Goal: Task Accomplishment & Management: Manage account settings

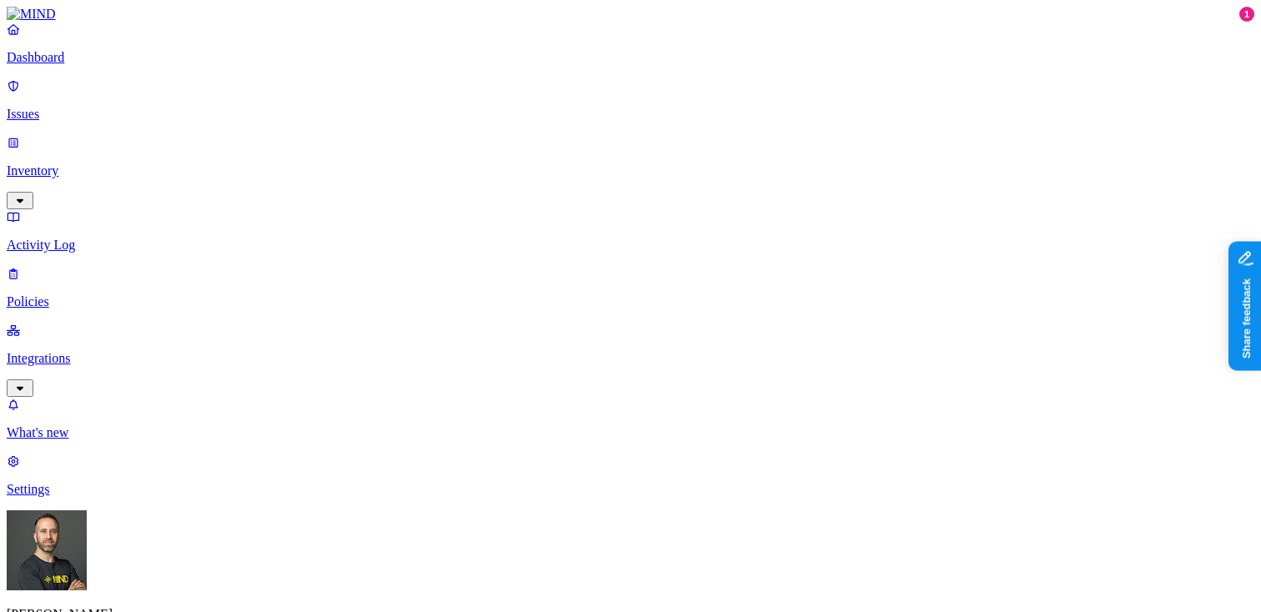
scroll to position [88, 0]
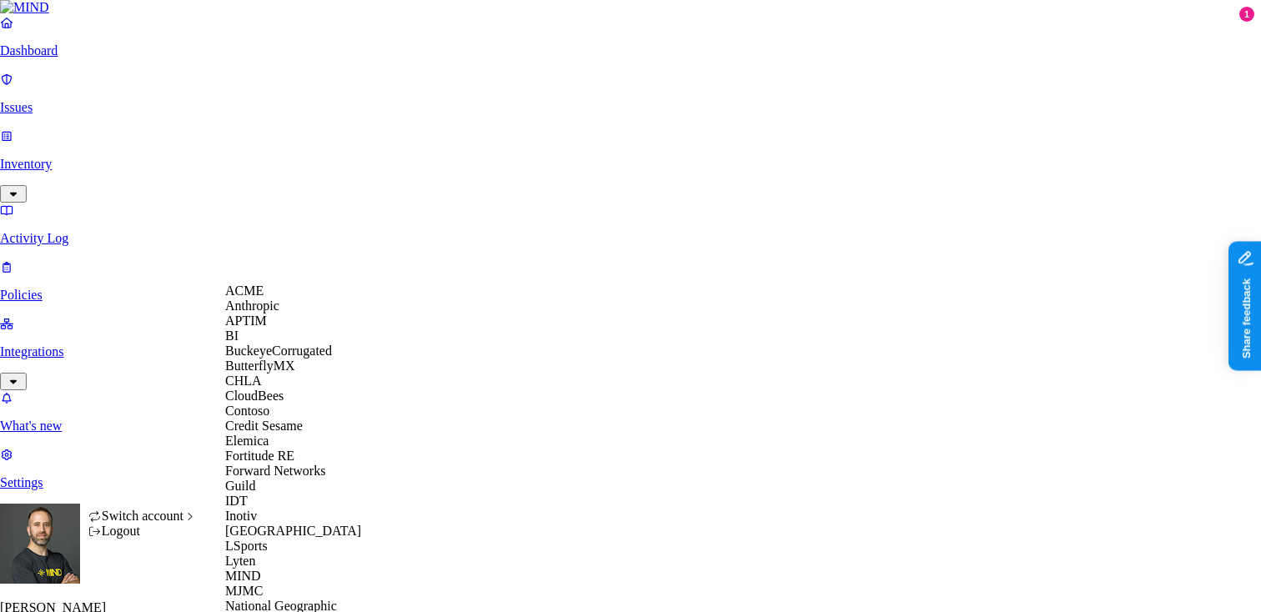
click at [295, 433] on span "Credit Sesame" at bounding box center [264, 426] width 78 height 14
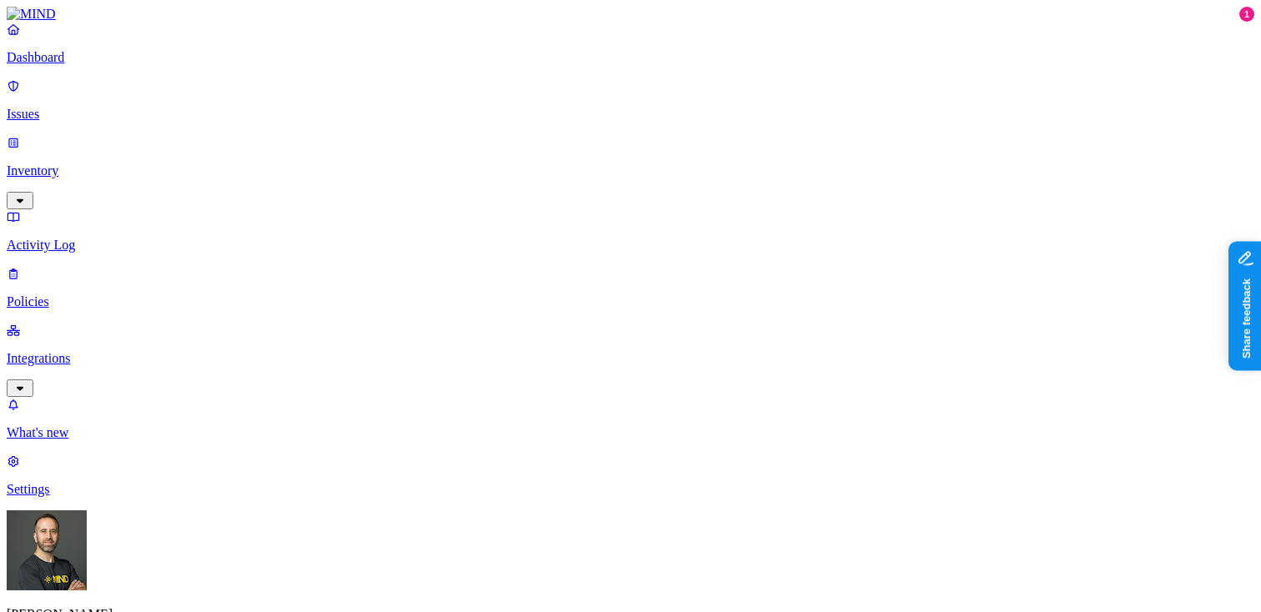
click at [122, 143] on link "Inventory" at bounding box center [630, 171] width 1247 height 72
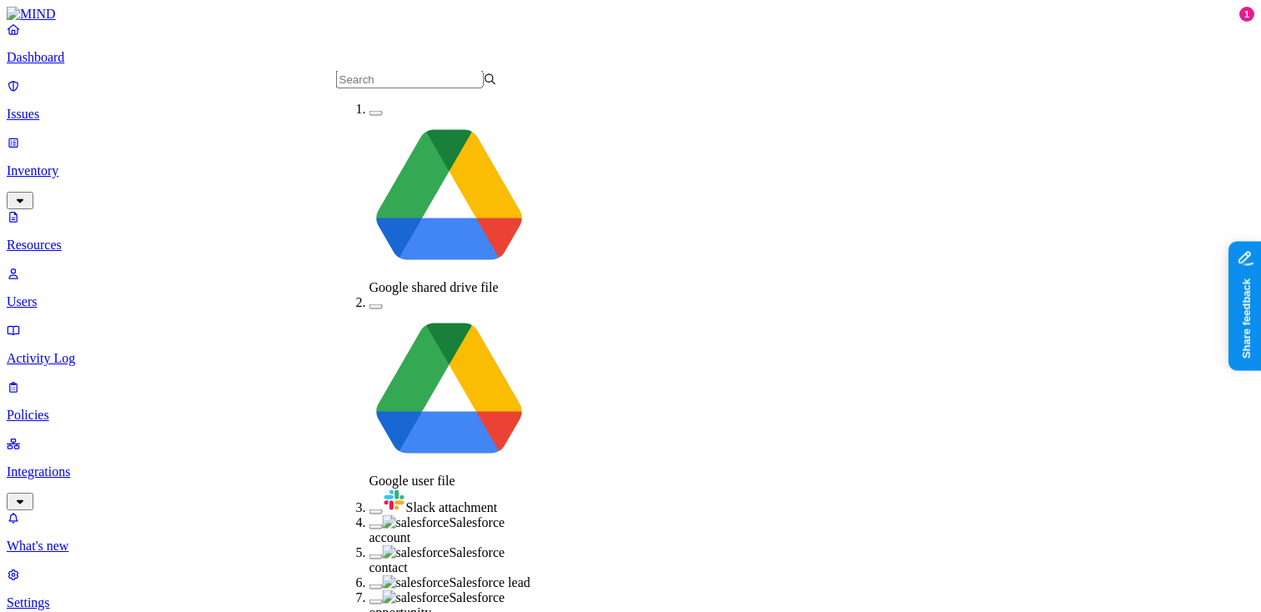
click at [369, 509] on button "button" at bounding box center [375, 511] width 13 height 5
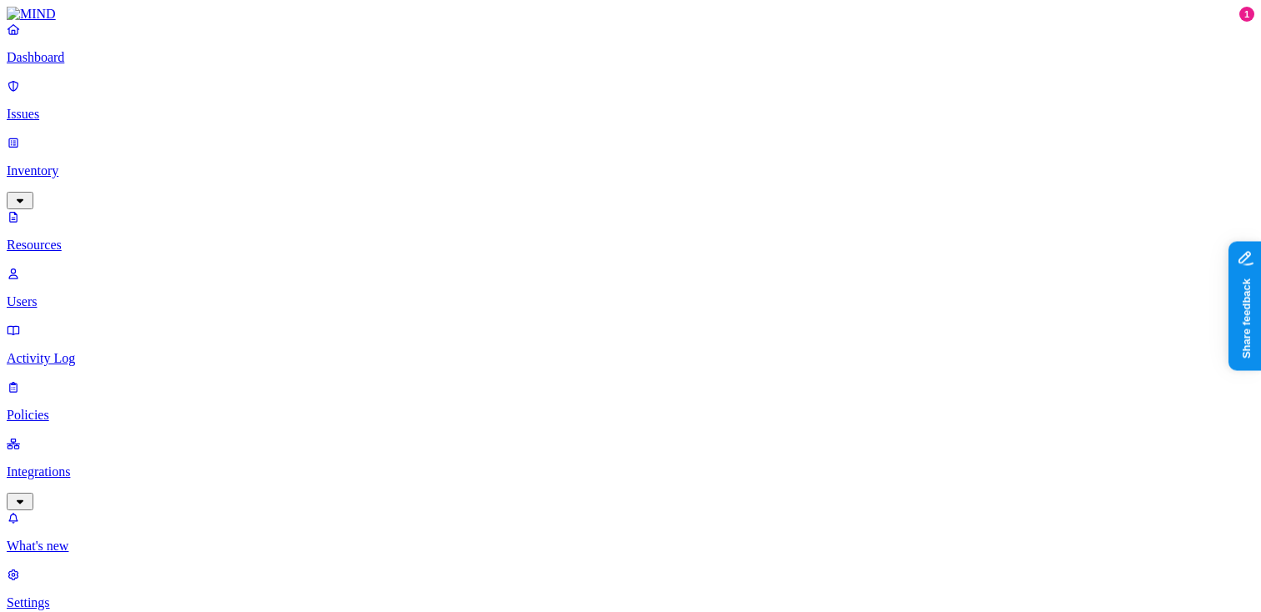
click at [107, 65] on p "Dashboard" at bounding box center [630, 57] width 1247 height 15
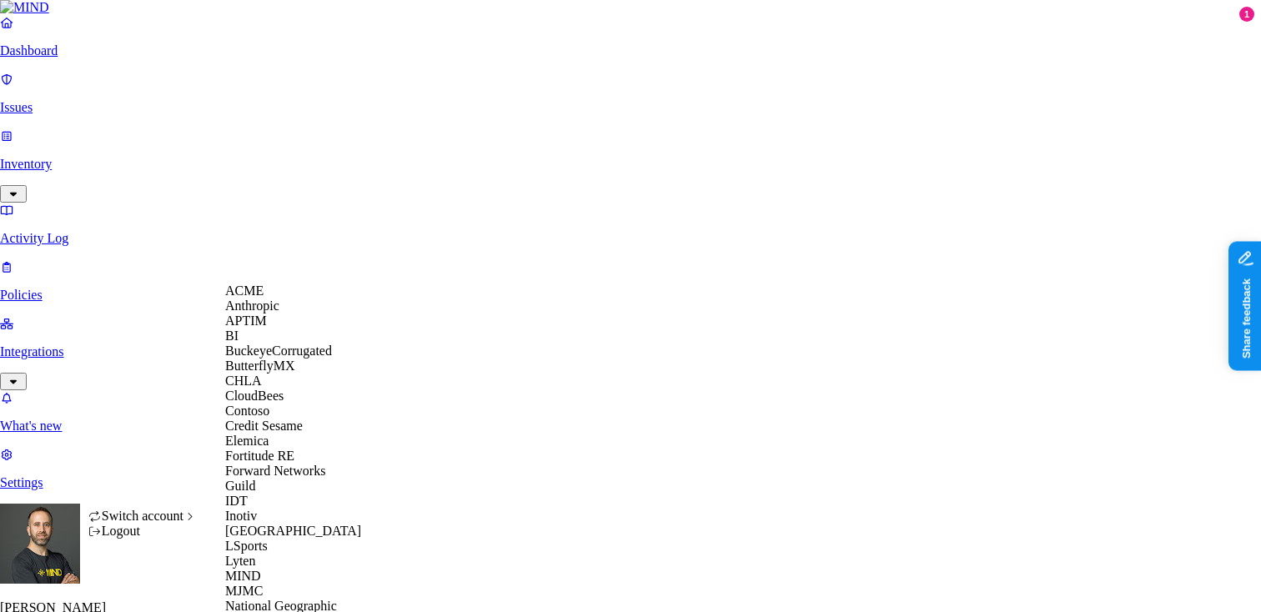
scroll to position [579, 0]
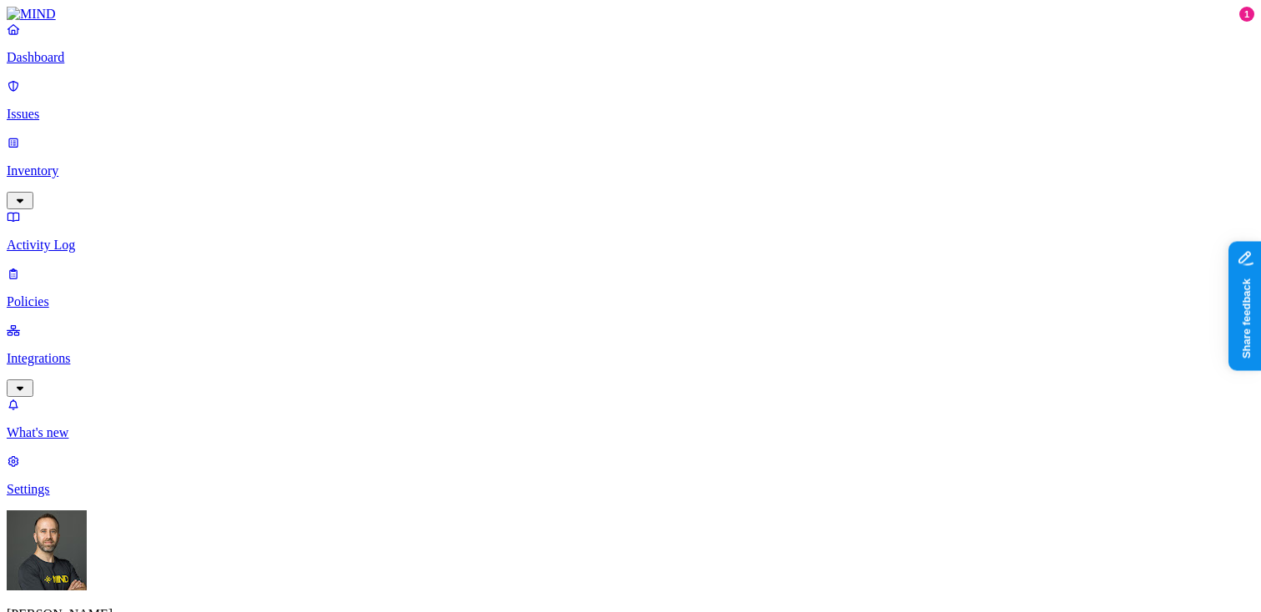
click at [115, 163] on p "Inventory" at bounding box center [630, 170] width 1247 height 15
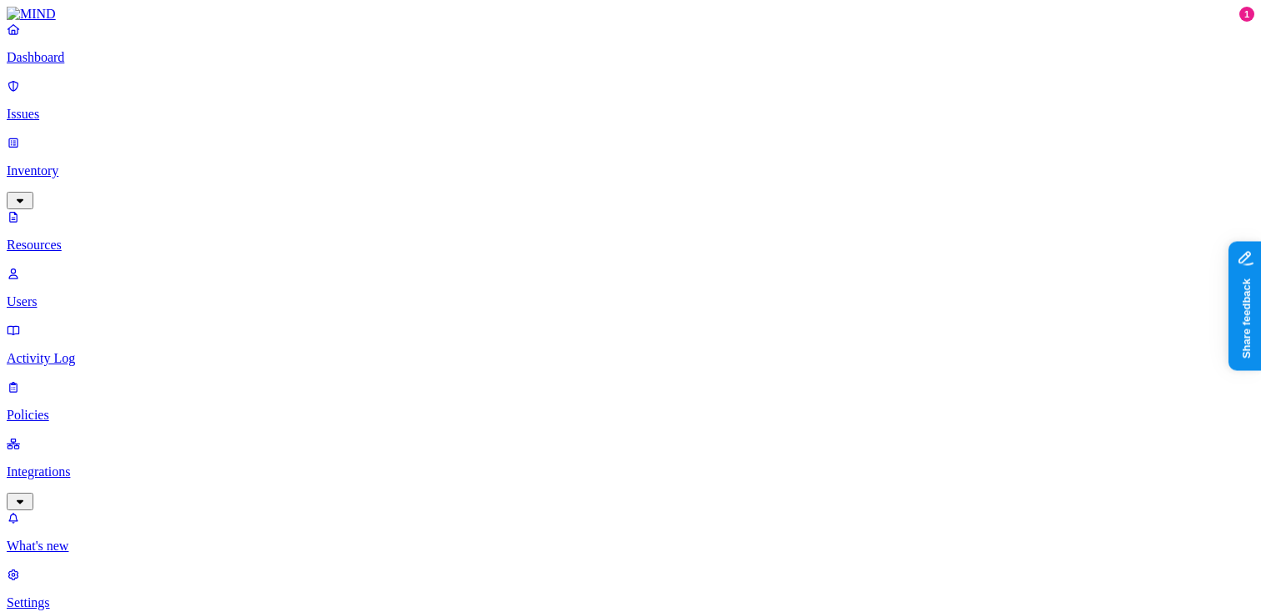
click at [124, 65] on p "Dashboard" at bounding box center [630, 57] width 1247 height 15
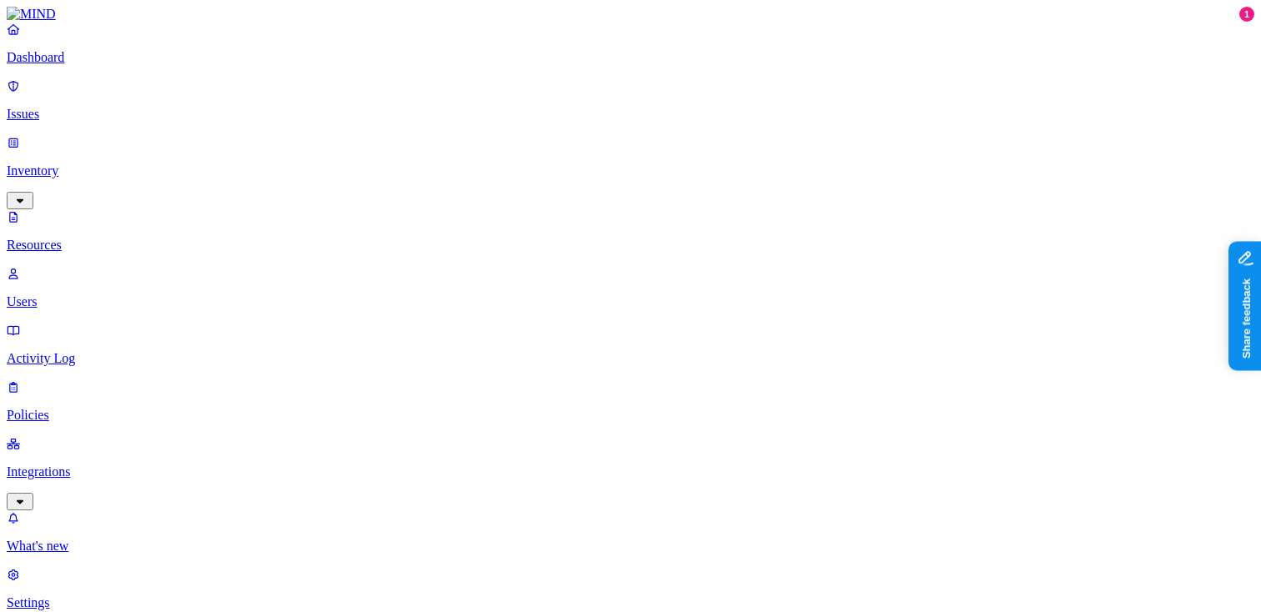
click at [113, 65] on p "Dashboard" at bounding box center [630, 57] width 1247 height 15
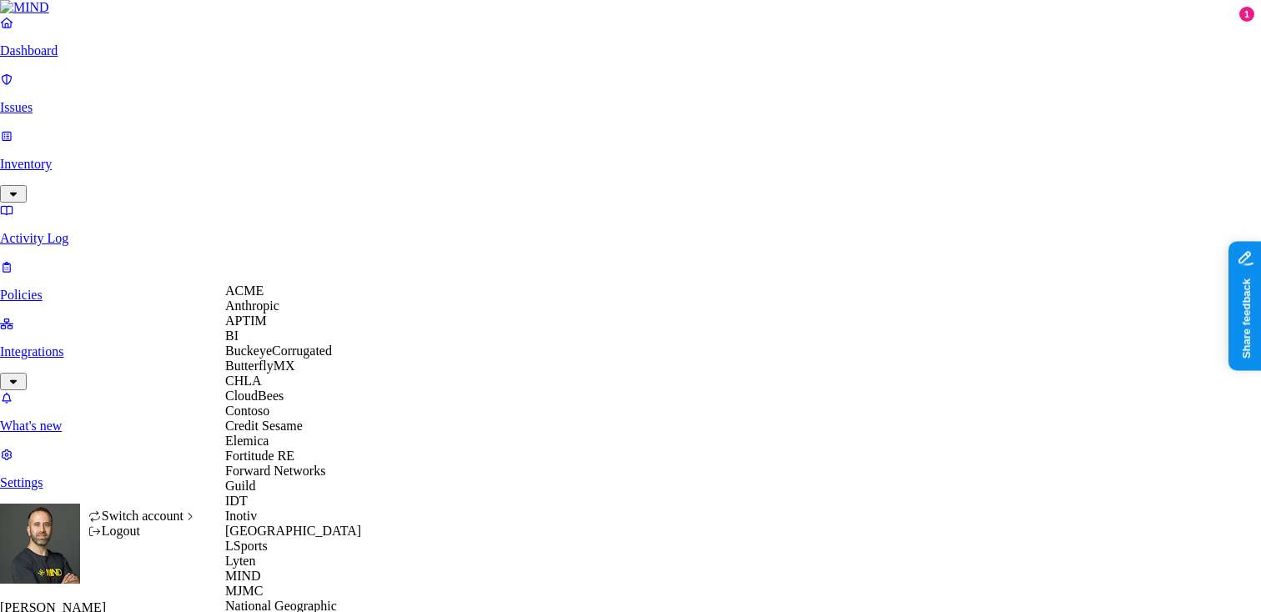
click at [272, 298] on div "ACME" at bounding box center [306, 290] width 162 height 15
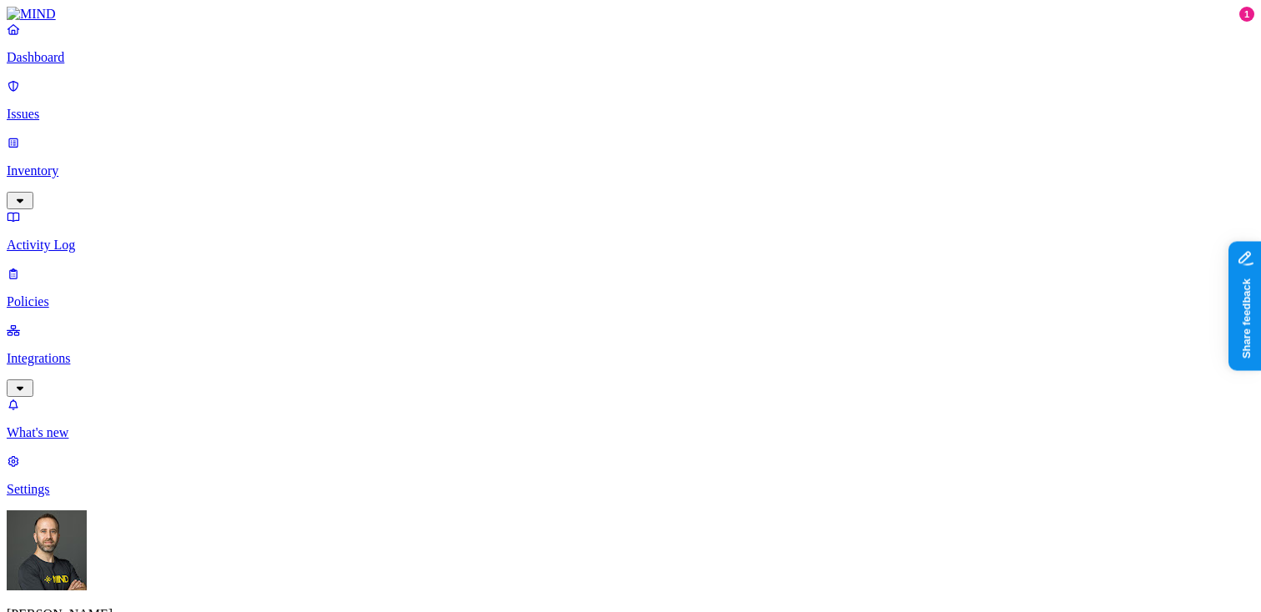
click at [112, 163] on p "Inventory" at bounding box center [630, 170] width 1247 height 15
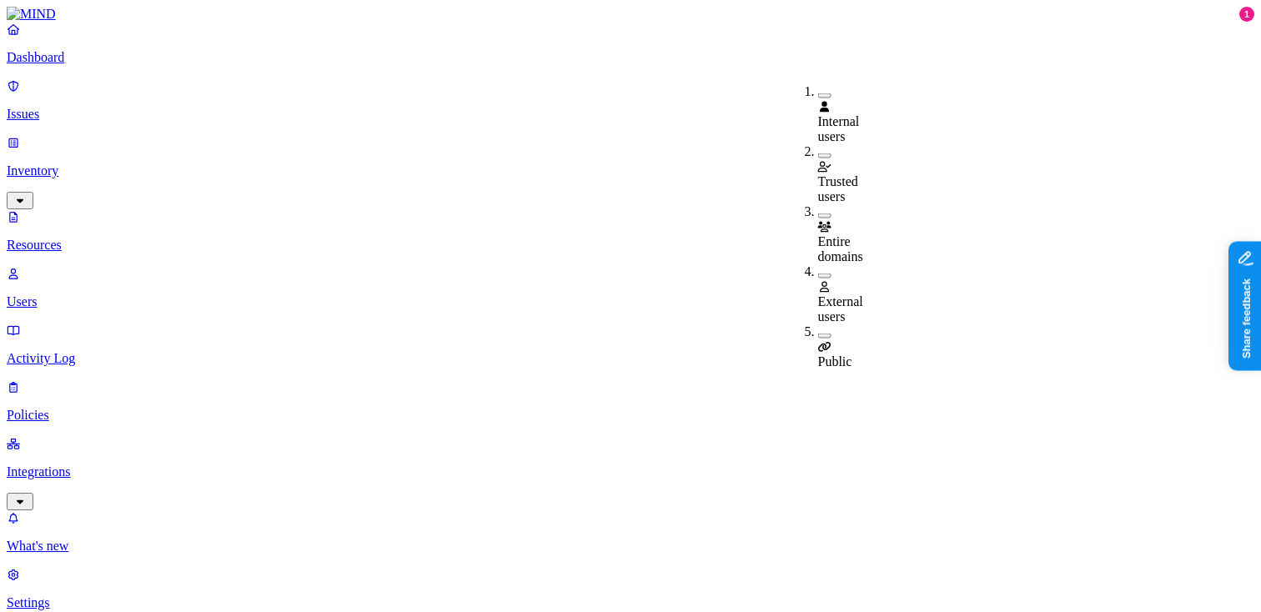
click at [818, 334] on button "button" at bounding box center [824, 336] width 13 height 5
